Goal: Check status: Check status

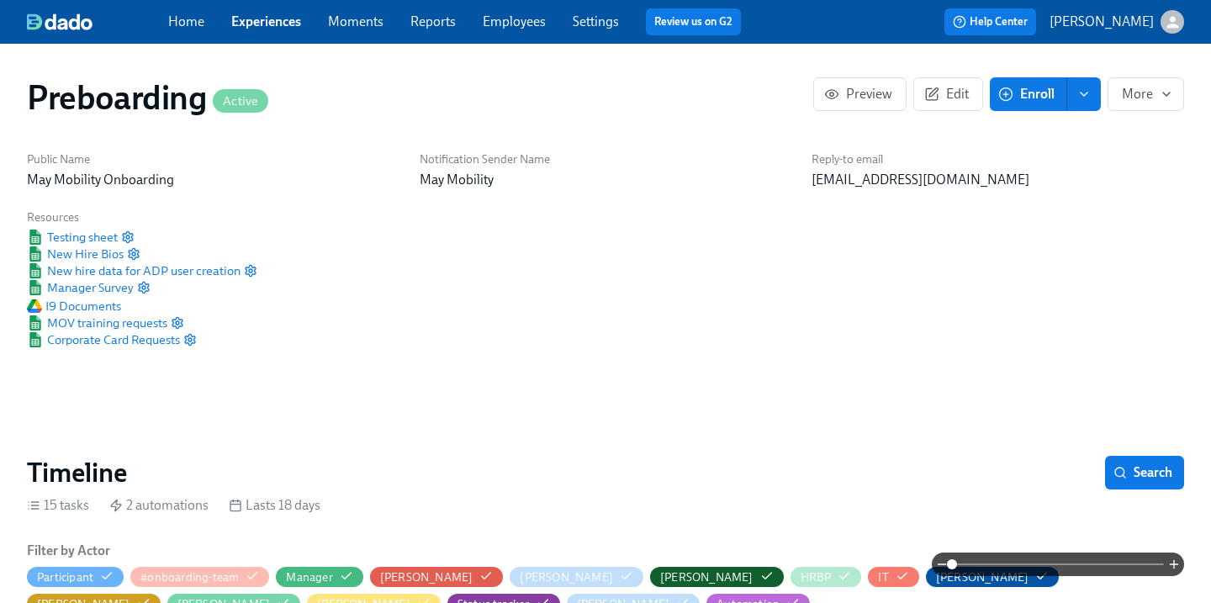
scroll to position [0, 2550]
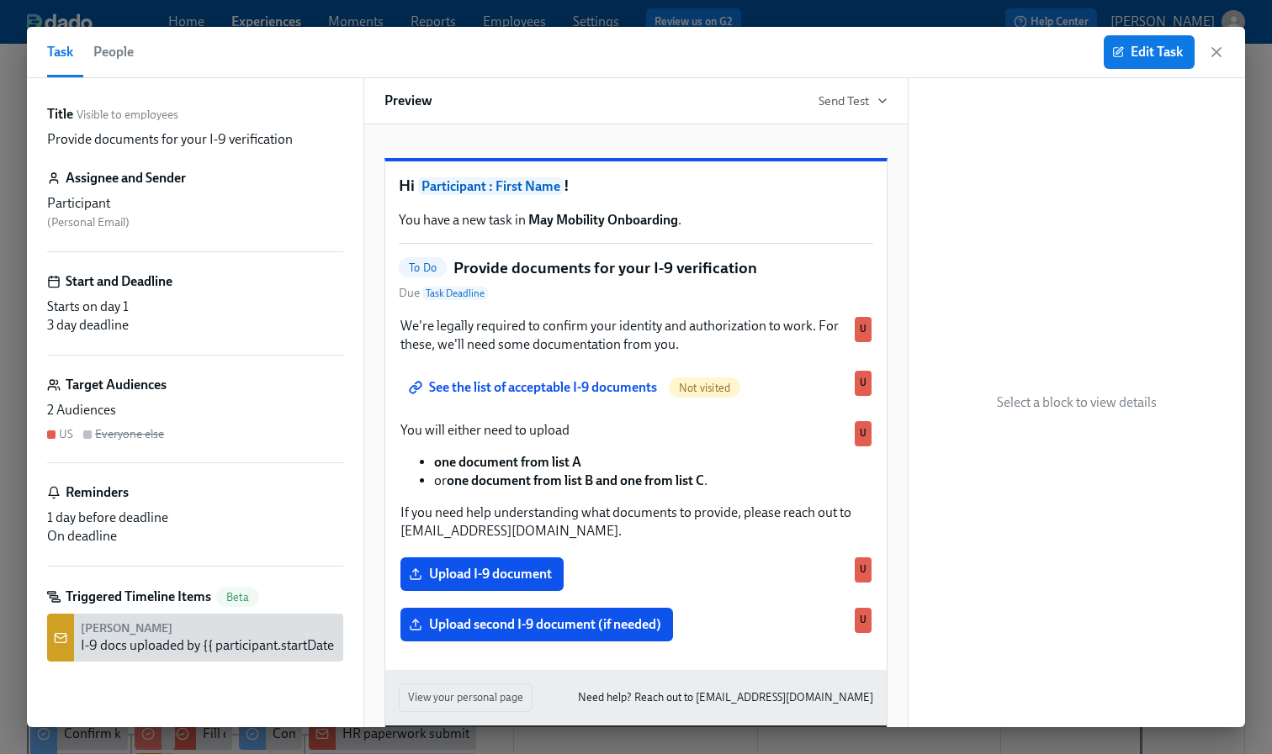
scroll to position [0, 2489]
click at [1212, 48] on icon "button" at bounding box center [1216, 52] width 8 height 8
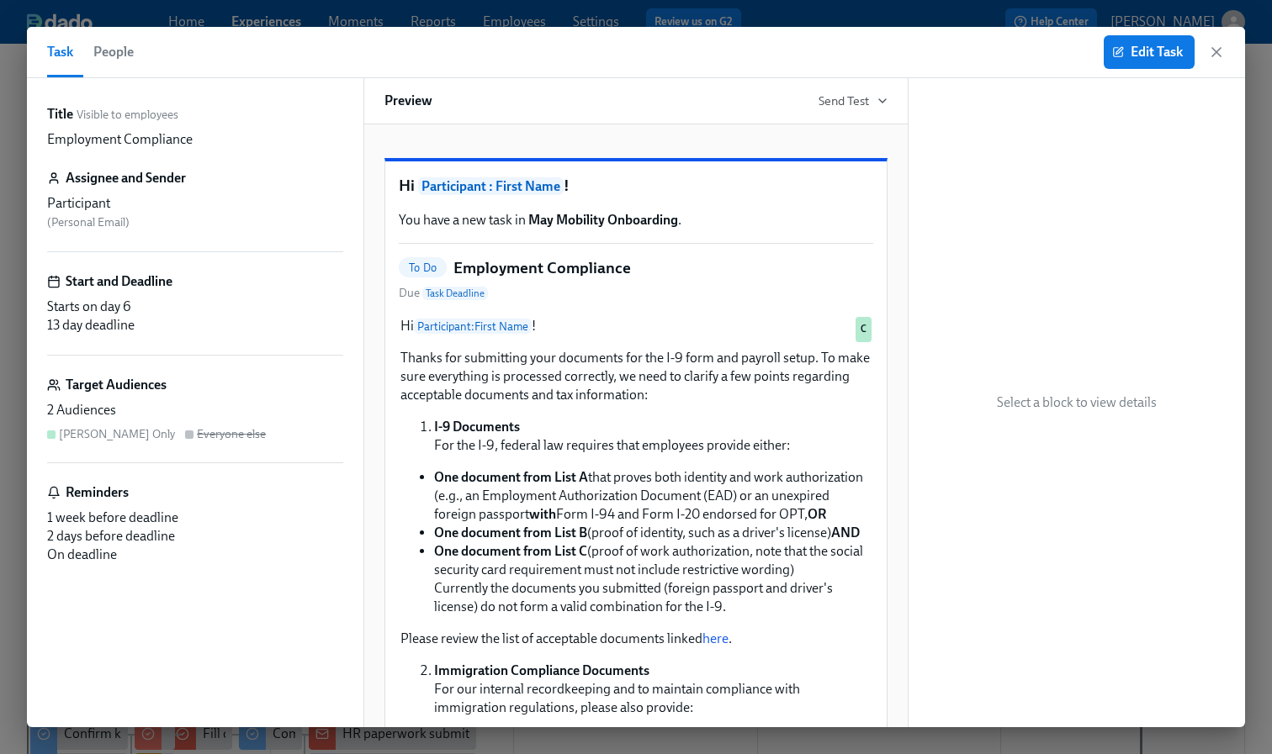
scroll to position [0, 2489]
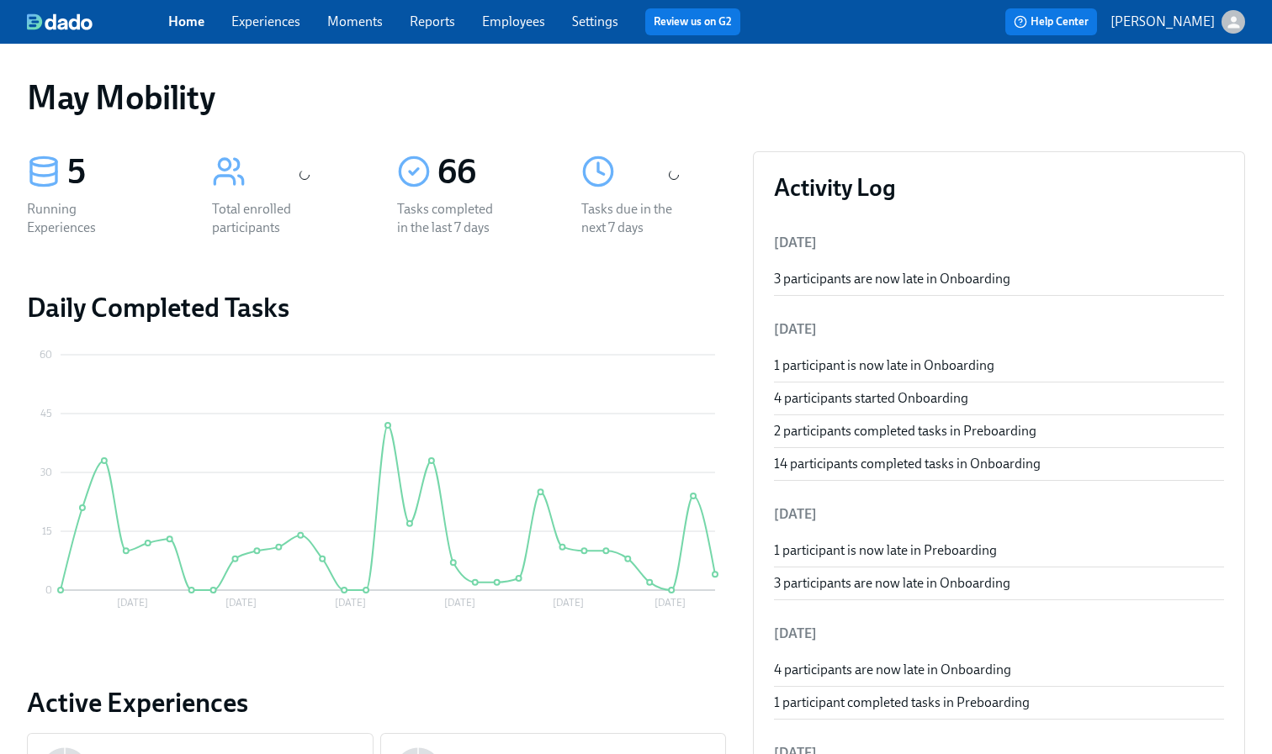
click at [264, 19] on link "Experiences" at bounding box center [265, 21] width 69 height 16
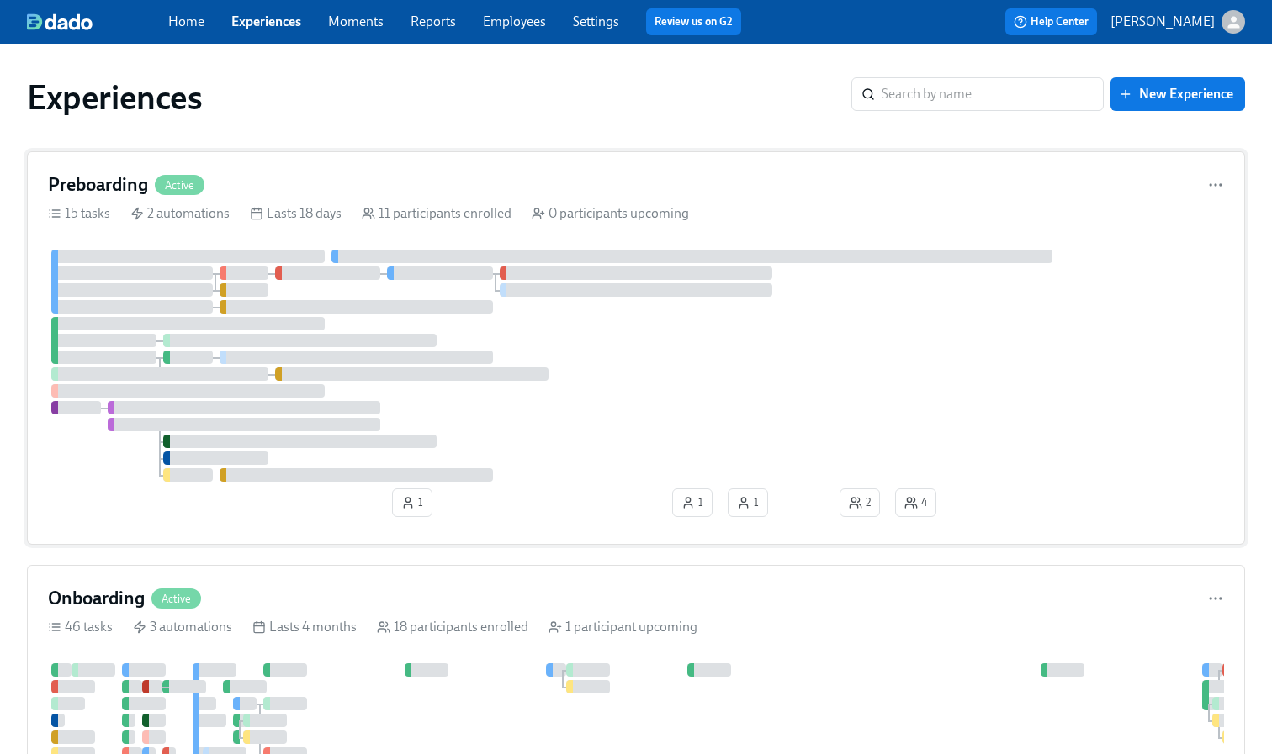
click at [107, 185] on h4 "Preboarding" at bounding box center [98, 184] width 100 height 25
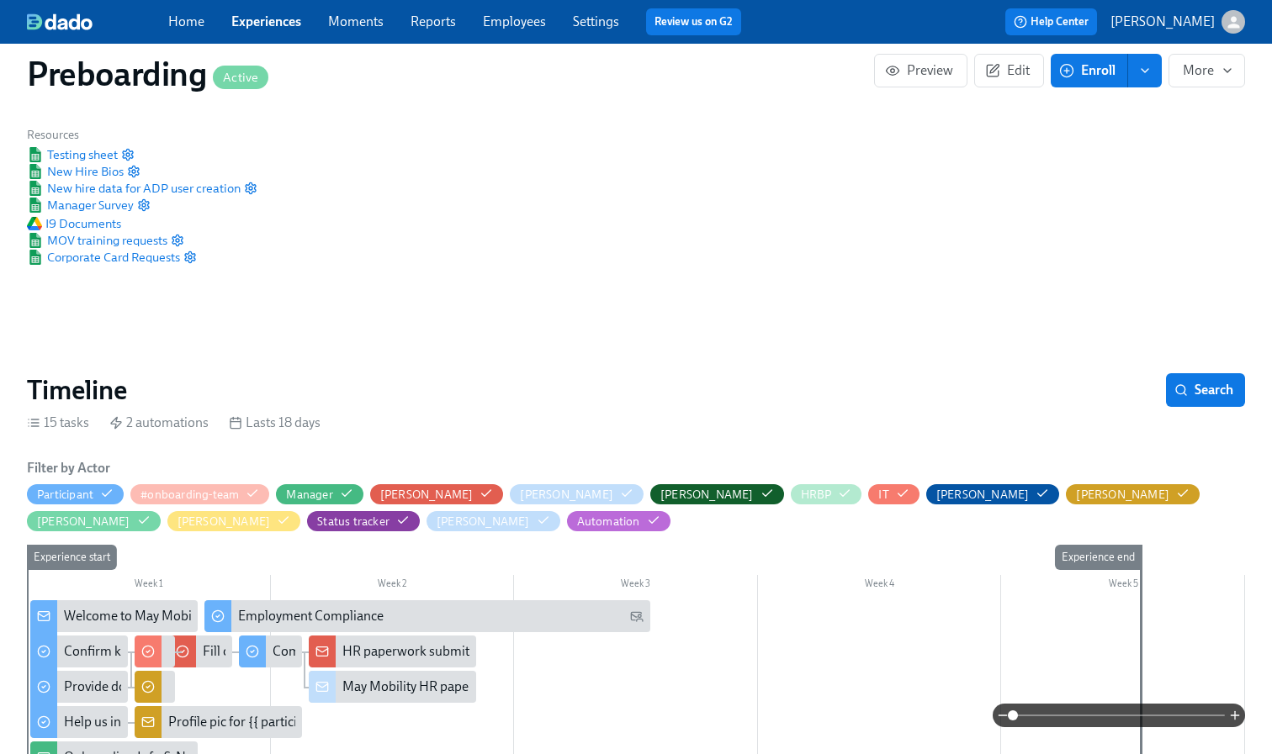
scroll to position [103, 0]
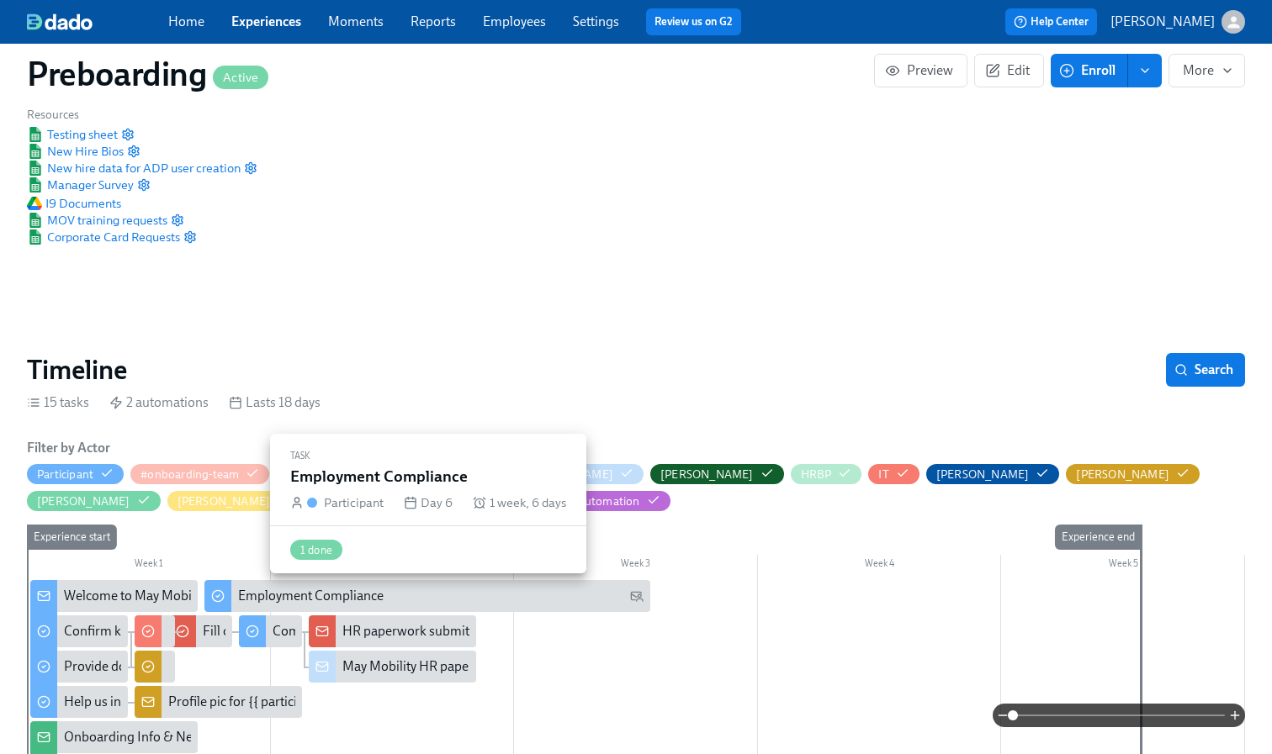
click at [449, 598] on div "Employment Compliance" at bounding box center [440, 596] width 405 height 19
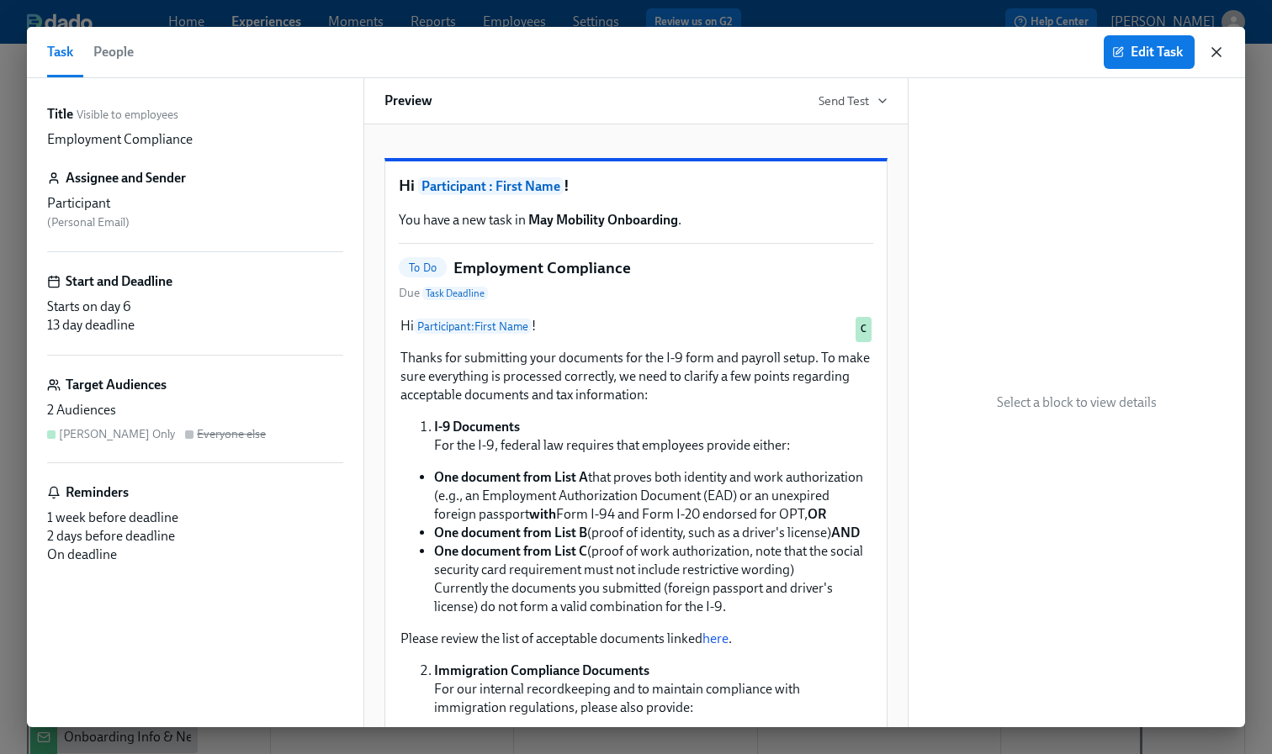
click at [1219, 55] on icon "button" at bounding box center [1216, 52] width 8 height 8
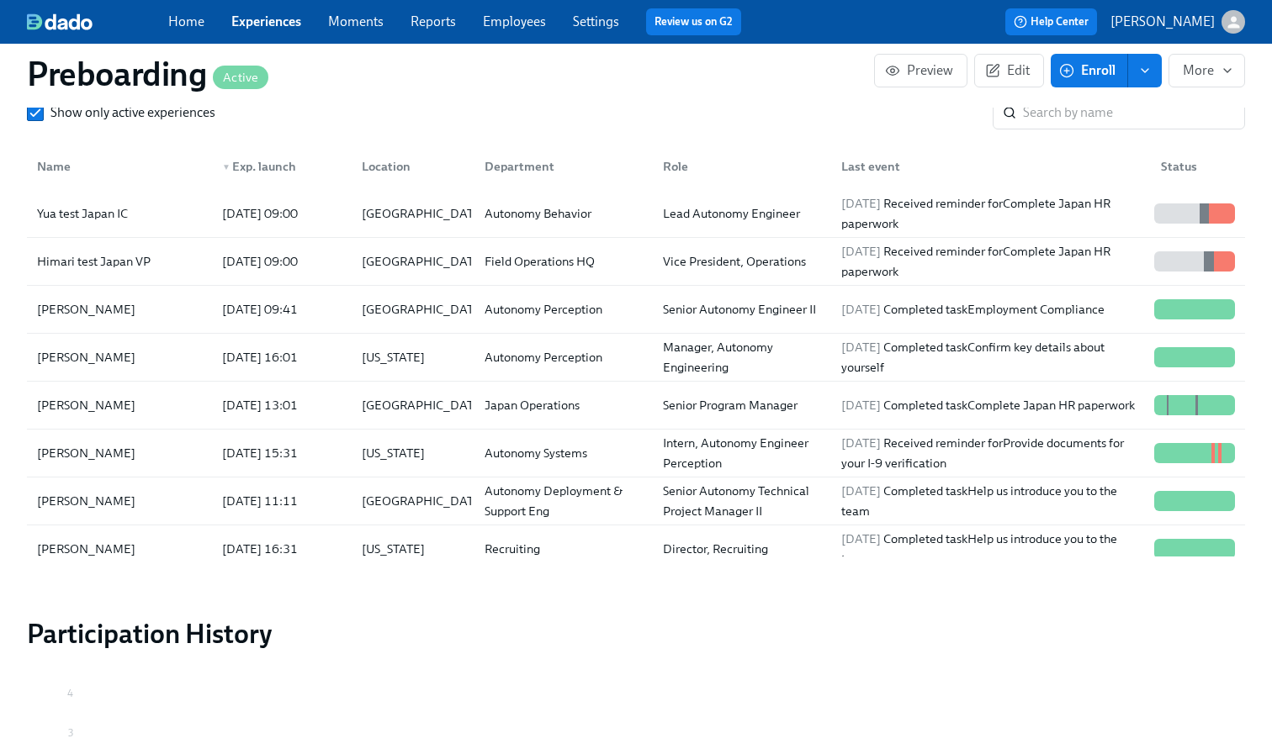
scroll to position [1871, 0]
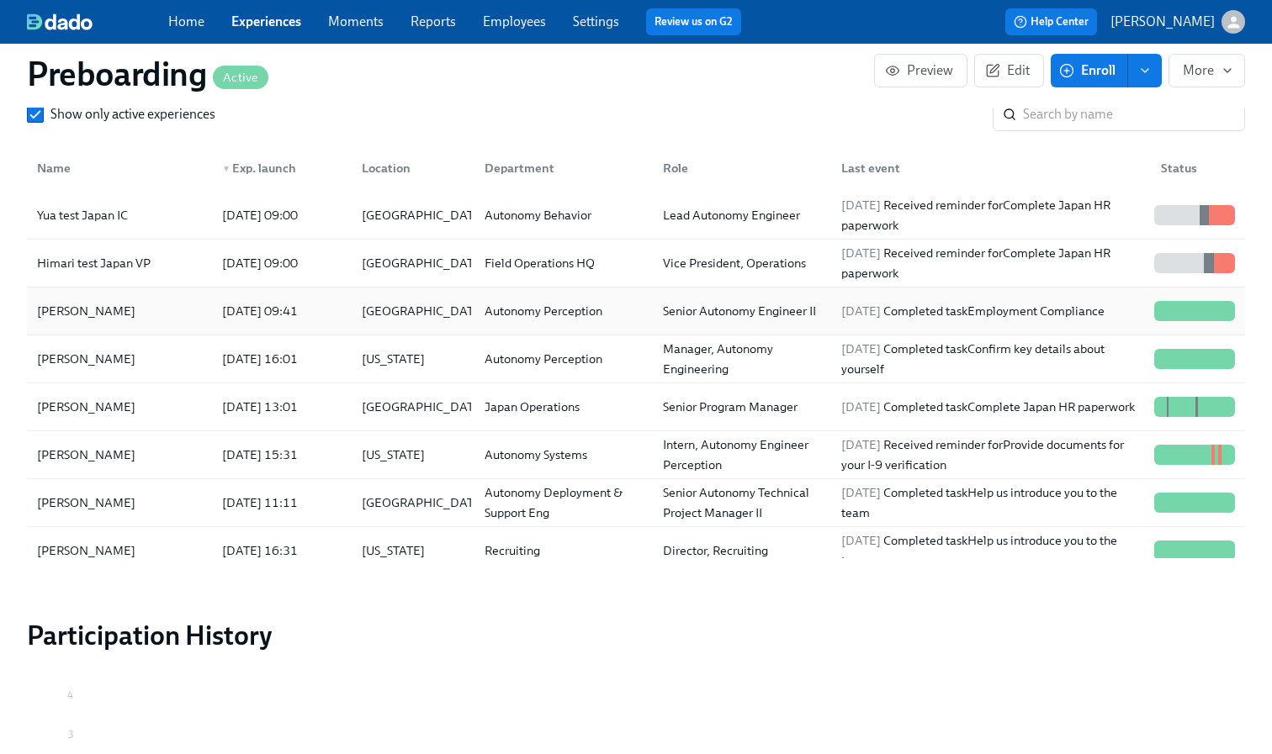
click at [108, 308] on div "Chao Chen" at bounding box center [119, 311] width 178 height 34
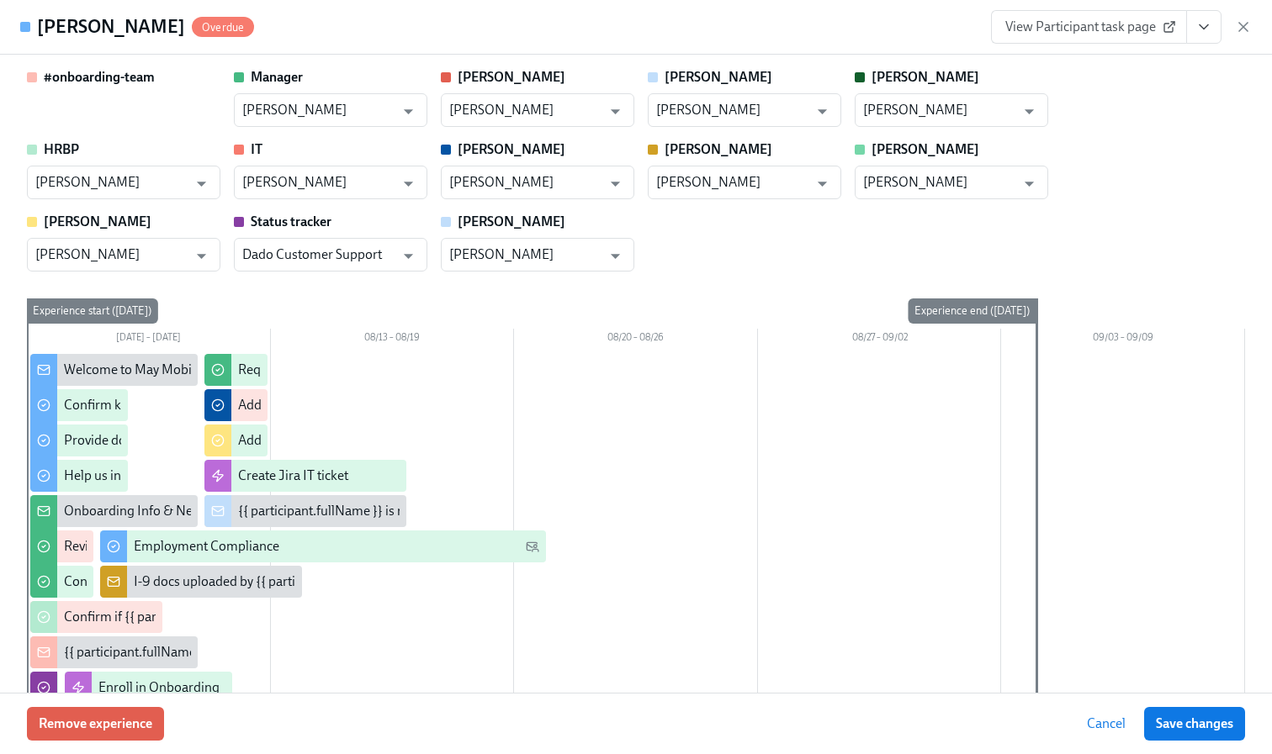
click at [1168, 29] on icon at bounding box center [1168, 26] width 13 height 13
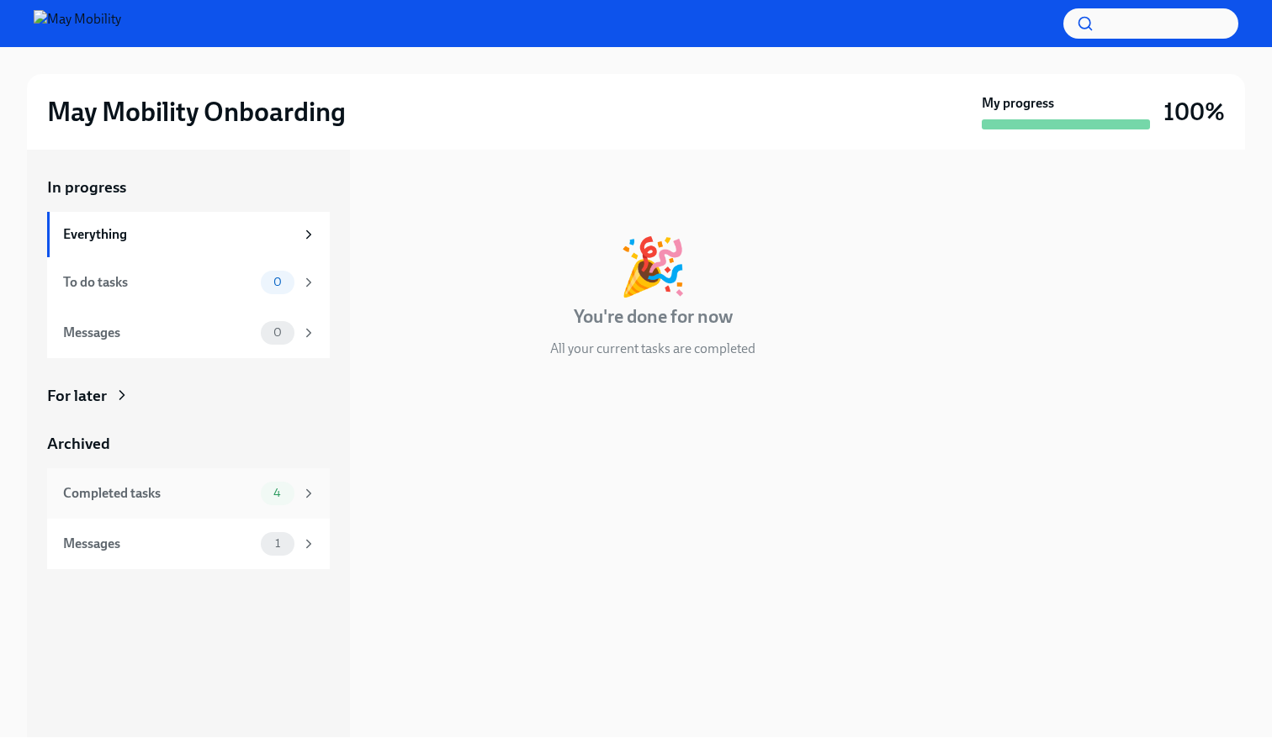
click at [92, 489] on div "Completed tasks" at bounding box center [158, 493] width 191 height 19
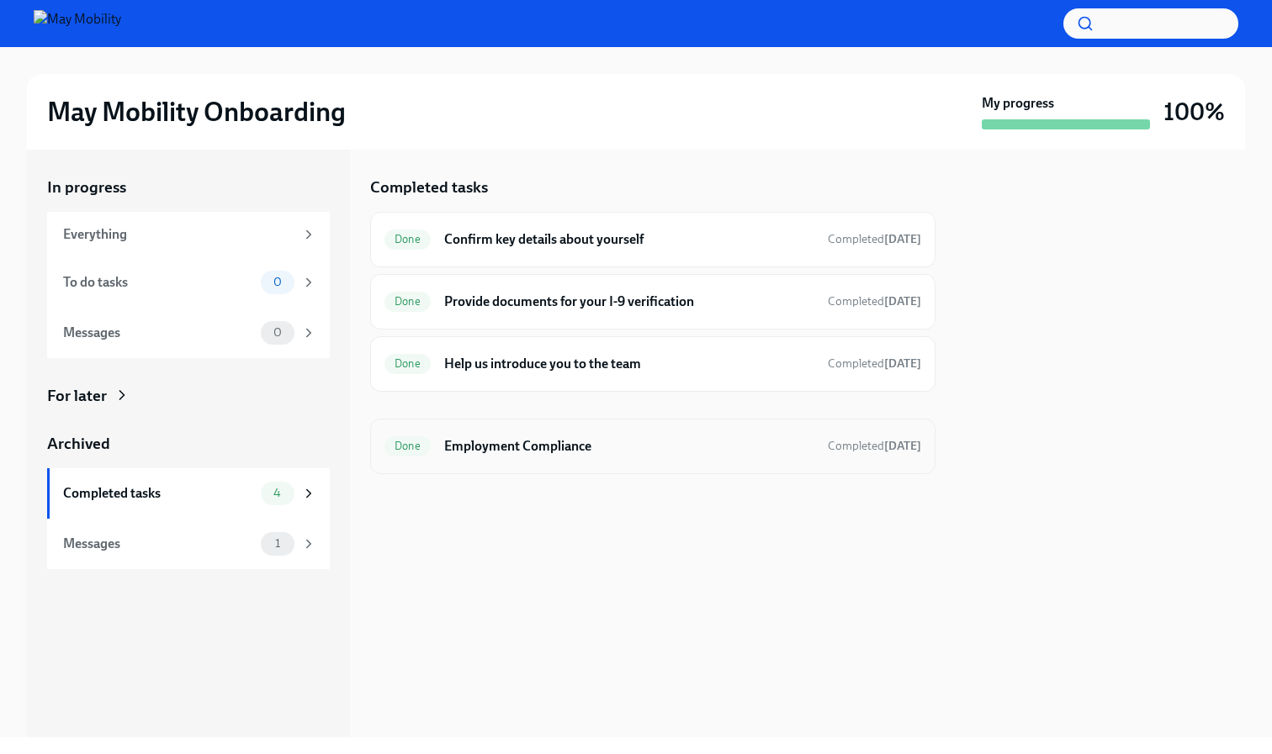
click at [724, 463] on div "Done Employment Compliance Completed [DATE]" at bounding box center [652, 447] width 565 height 56
click at [532, 463] on div "Done Employment Compliance Completed [DATE]" at bounding box center [652, 447] width 565 height 56
click at [457, 442] on h6 "Employment Compliance" at bounding box center [629, 446] width 370 height 19
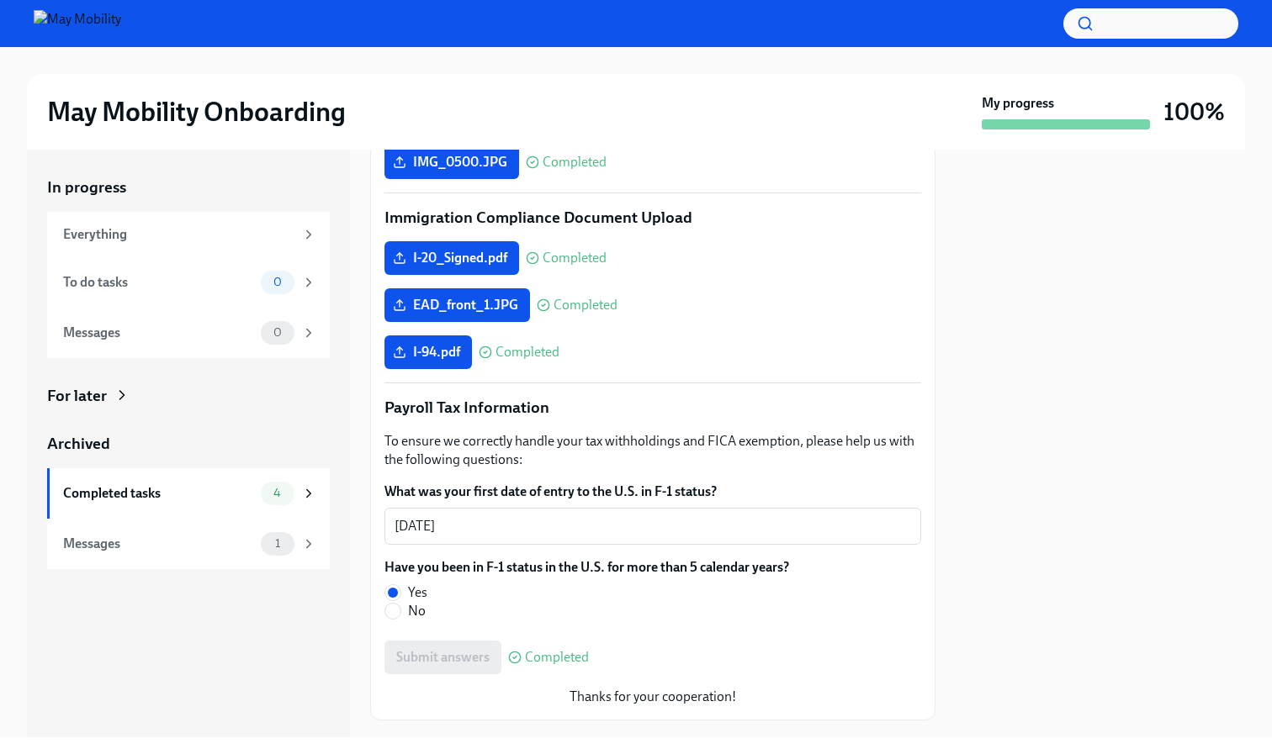
scroll to position [753, 0]
